Goal: Transaction & Acquisition: Purchase product/service

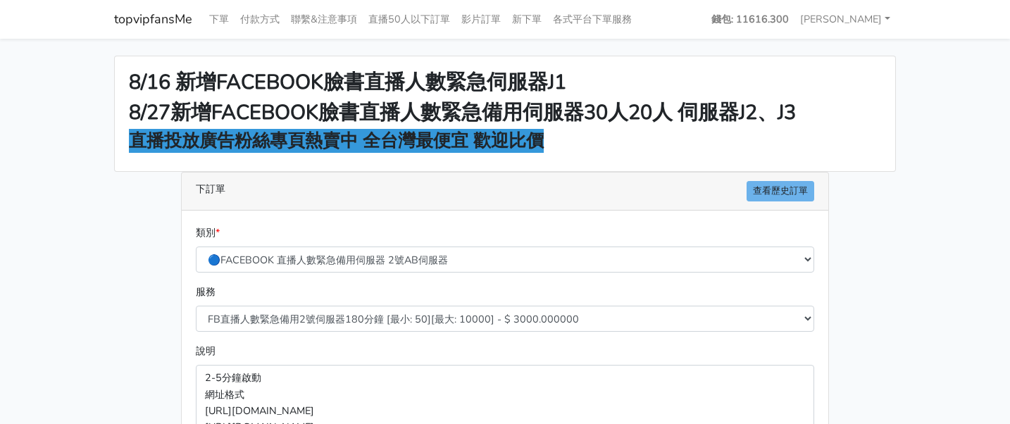
select select "577"
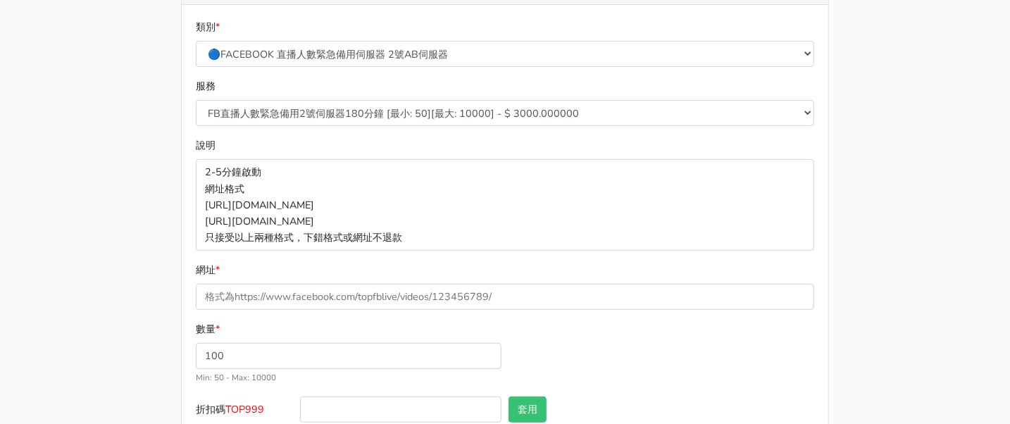
drag, startPoint x: 938, startPoint y: 96, endPoint x: 513, endPoint y: 15, distance: 431.7
click at [935, 96] on main "8/16 新增FACEBOOK臉書直播人數緊急伺服器J1 8/27新增FACEBOOK臉書直播人數緊急備用伺服器30人20人 伺服器J2、J3 直播投放廣告粉…" at bounding box center [505, 172] width 1010 height 679
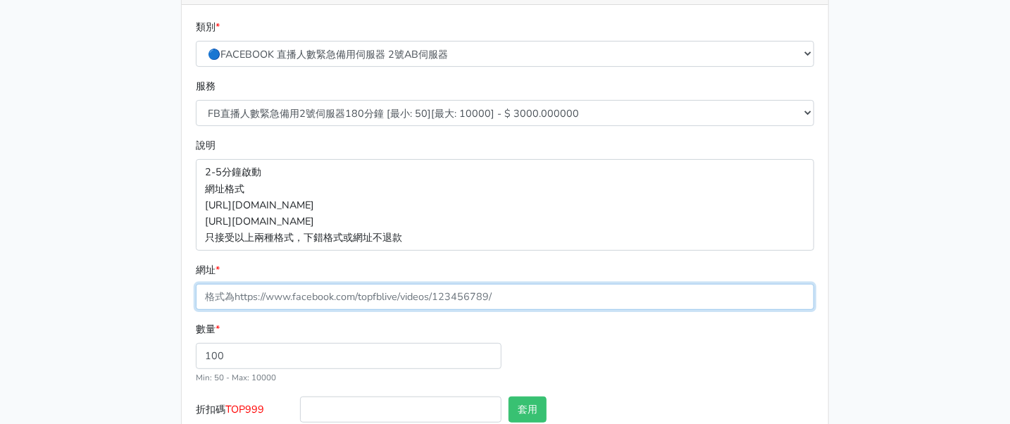
click at [282, 301] on input "網址 *" at bounding box center [505, 297] width 618 height 26
paste input "[URL][DOMAIN_NAME]"
type input "[URL][DOMAIN_NAME]"
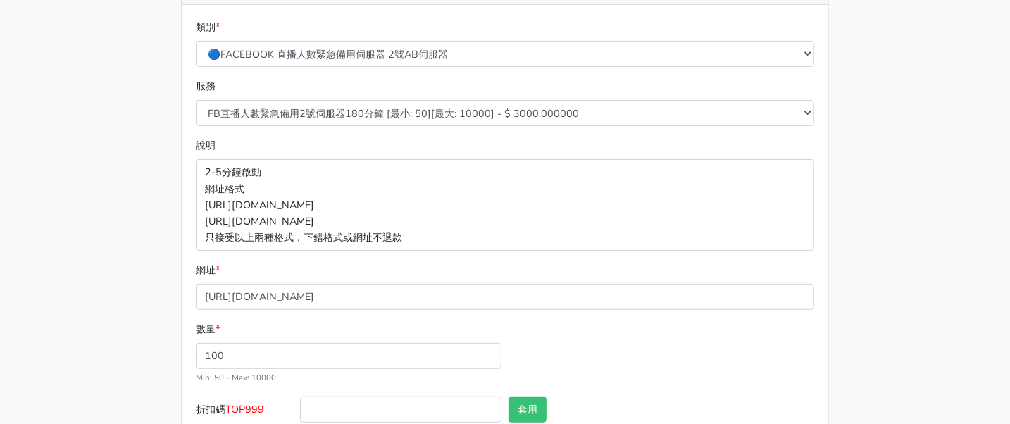
click at [690, 343] on div "數量 * 100 Min: 50 - Max: 10000" at bounding box center [504, 358] width 625 height 75
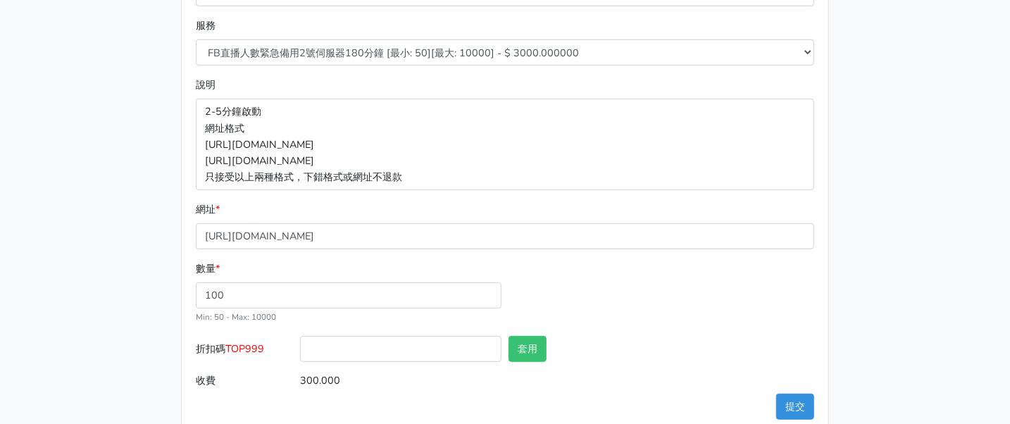
scroll to position [294, 0]
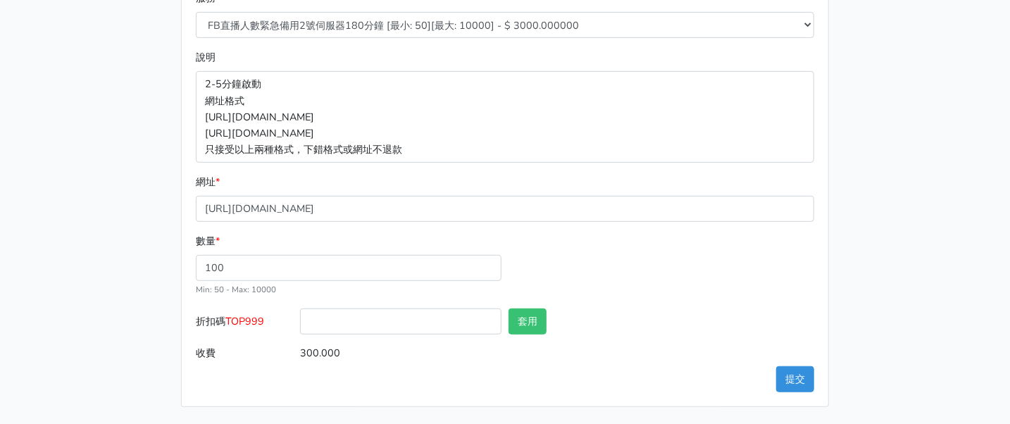
click at [256, 321] on span "TOP999" at bounding box center [244, 321] width 39 height 14
click at [300, 321] on input "折扣碼 TOP999" at bounding box center [400, 322] width 201 height 26
click at [256, 321] on span "TOP999" at bounding box center [244, 321] width 39 height 14
click at [300, 321] on input "折扣碼 TOP999" at bounding box center [400, 322] width 201 height 26
copy span "TOP999"
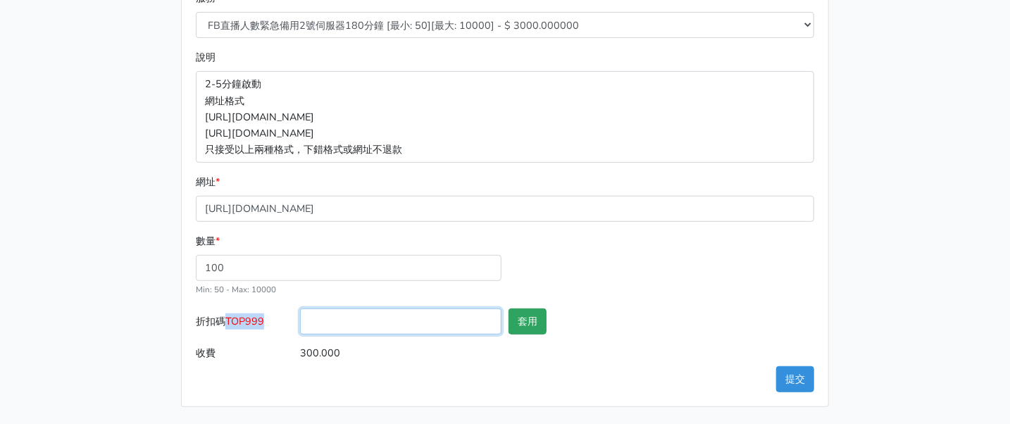
drag, startPoint x: 352, startPoint y: 324, endPoint x: 529, endPoint y: 326, distance: 176.8
click at [352, 324] on input "折扣碼 TOP999" at bounding box center [400, 322] width 201 height 26
paste input "TOP999"
type input "TOP999"
click at [516, 328] on button "套用" at bounding box center [528, 322] width 38 height 26
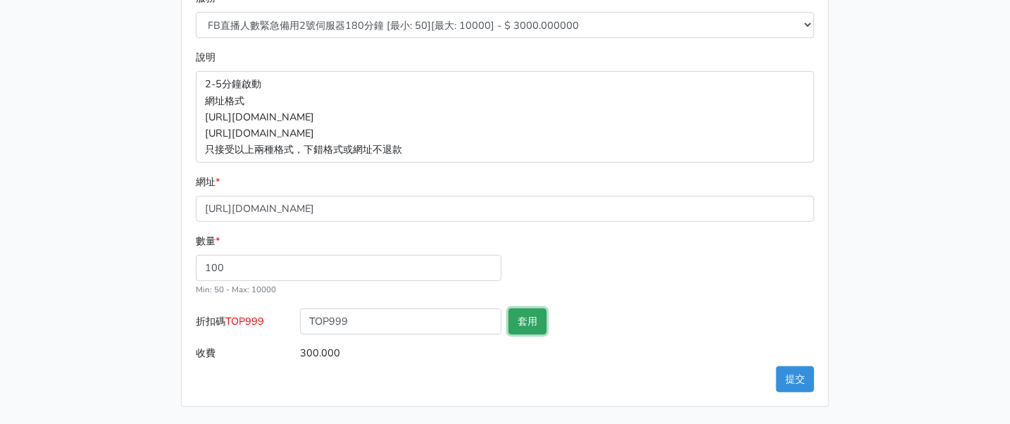
type input "套用失敗"
click at [796, 382] on button "提交" at bounding box center [795, 379] width 38 height 26
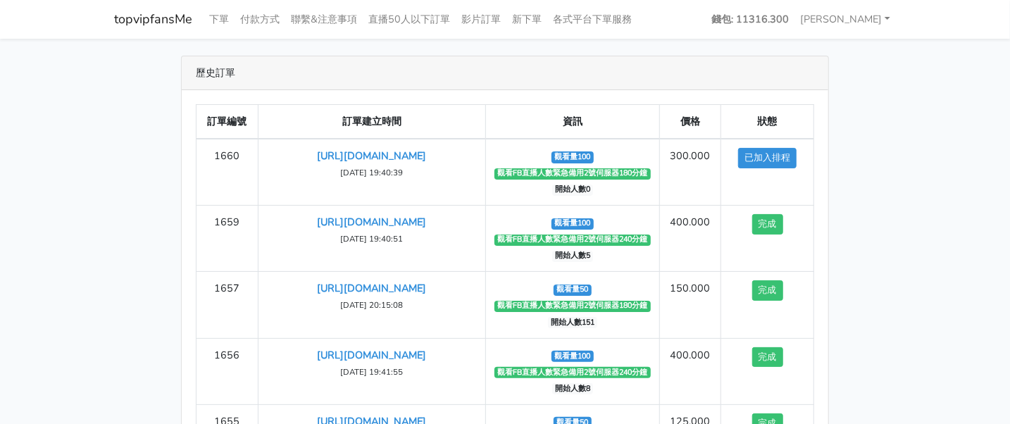
click at [907, 85] on main "歷史訂單 訂單編號 訂單建立時間 資訊 價格 狀態 1660 [URL][DOMAIN_NAME] ‹ 1" at bounding box center [505, 295] width 1010 height 512
